Goal: Check status: Check status

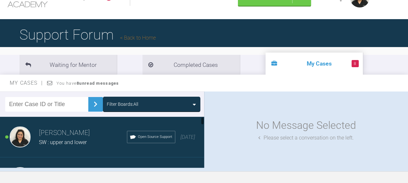
scroll to position [12, 0]
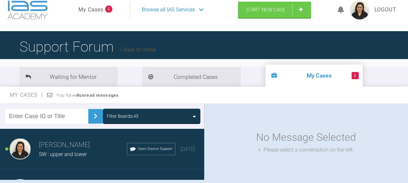
click at [265, 73] on li "8 My Cases" at bounding box center [313, 76] width 97 height 22
click at [26, 116] on input "text" at bounding box center [46, 116] width 83 height 15
type input "TM"
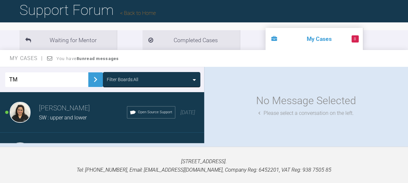
scroll to position [51, 0]
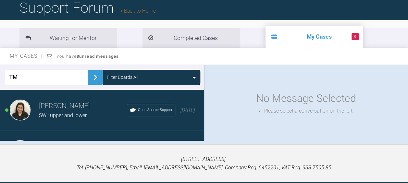
click at [122, 76] on div "Filter Boards: All" at bounding box center [122, 77] width 31 height 7
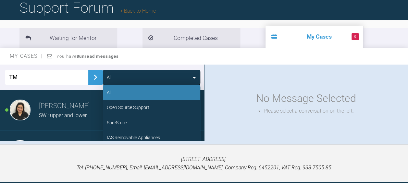
click at [115, 94] on div "All" at bounding box center [151, 92] width 97 height 15
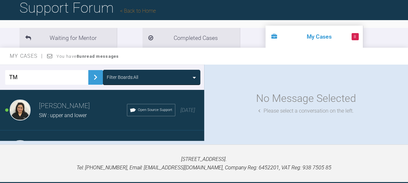
click at [95, 78] on img at bounding box center [95, 77] width 10 height 10
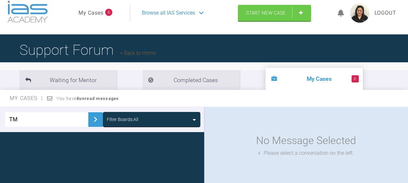
scroll to position [0, 0]
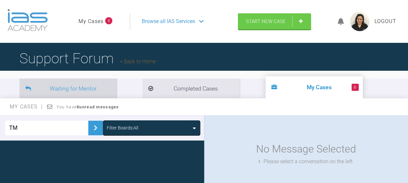
click at [56, 88] on li "Waiting for Mentor" at bounding box center [67, 89] width 97 height 20
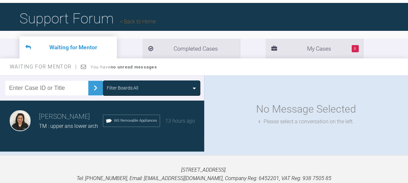
scroll to position [40, 0]
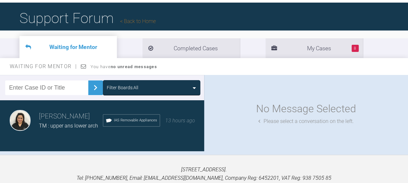
click at [55, 127] on span "TM : upper ans lower arch" at bounding box center [68, 126] width 59 height 6
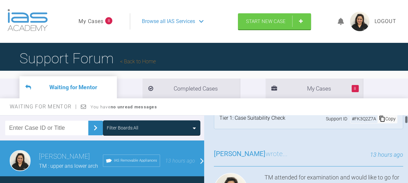
scroll to position [0, 0]
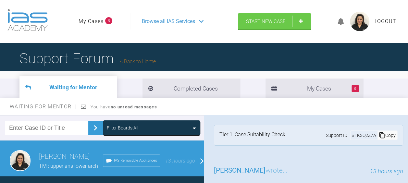
click at [181, 23] on span "Browse all IAS Services" at bounding box center [168, 21] width 53 height 8
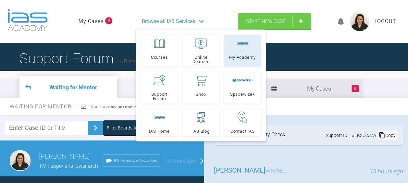
click at [237, 52] on link "My Academy" at bounding box center [242, 51] width 36 height 32
